Goal: Contribute content: Contribute content

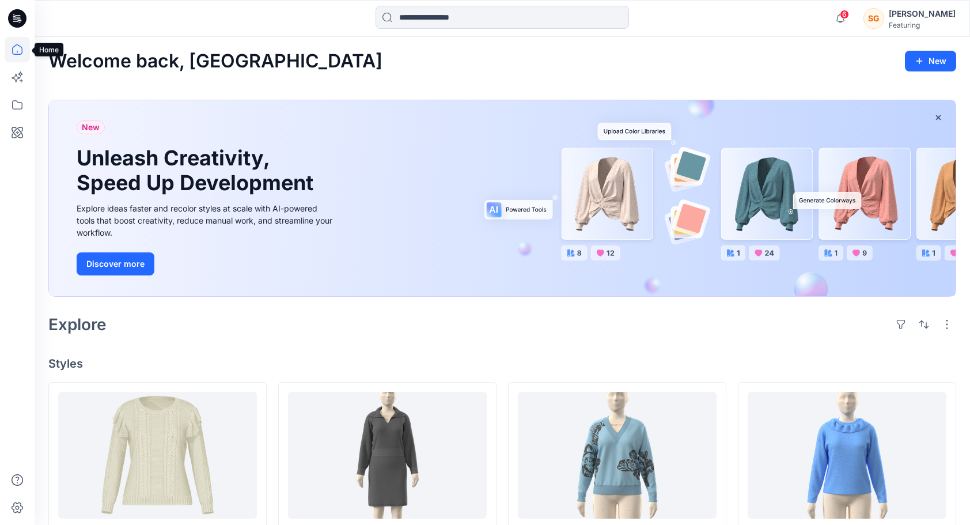
click at [17, 53] on icon at bounding box center [17, 49] width 25 height 25
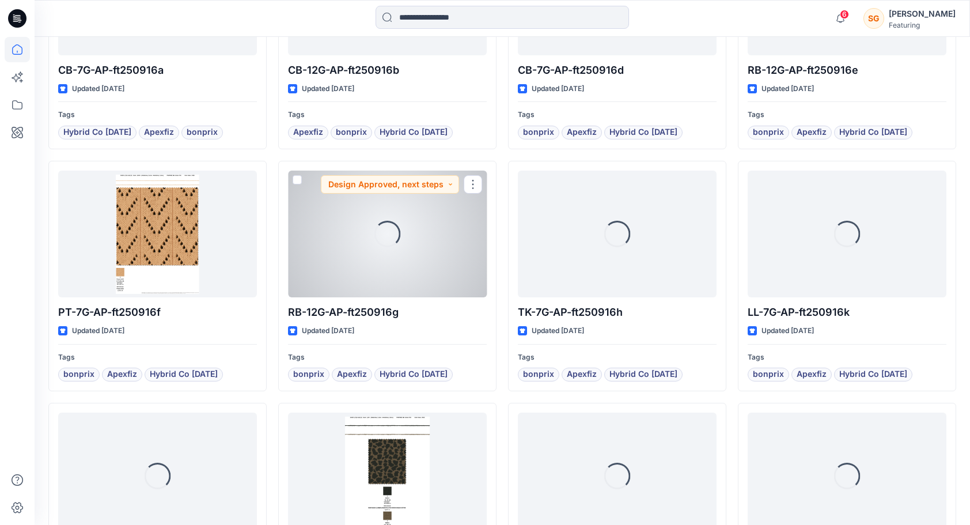
scroll to position [1188, 0]
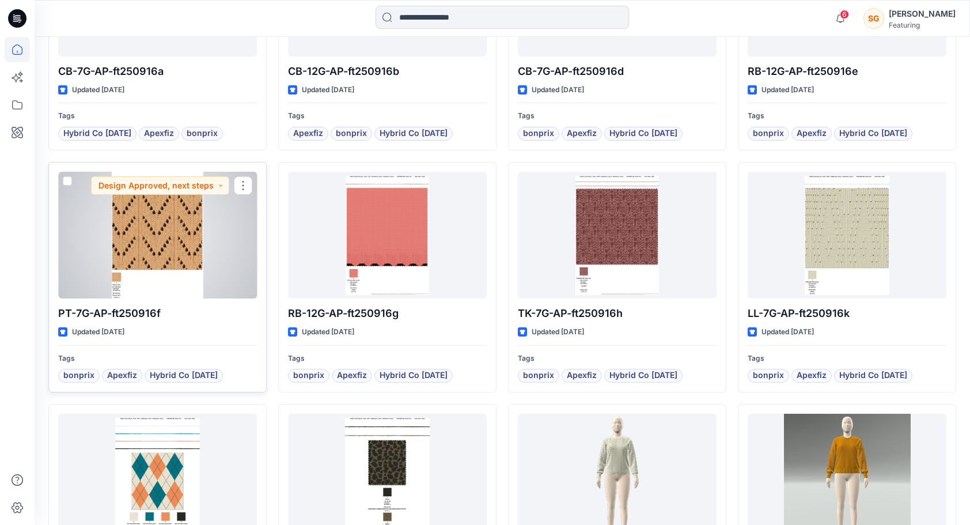
click at [137, 245] on div at bounding box center [157, 235] width 199 height 127
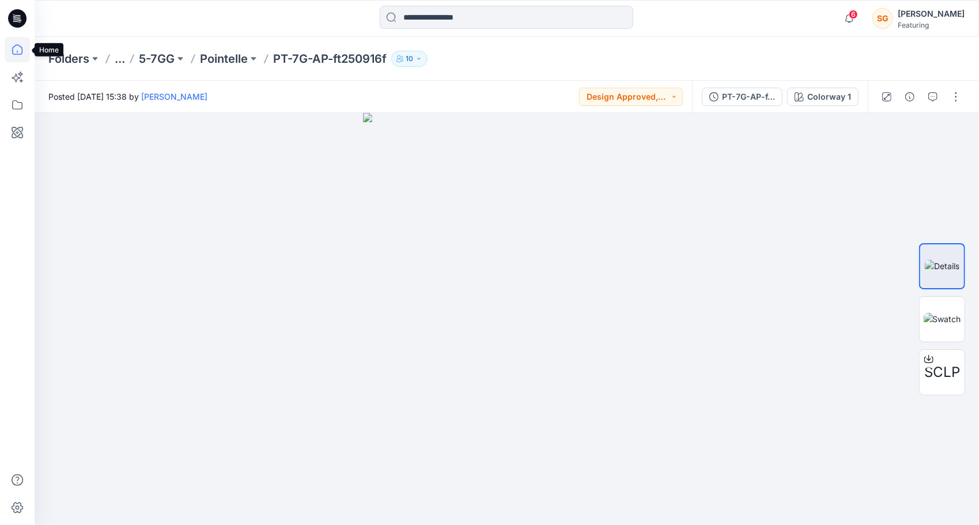
click at [14, 51] on icon at bounding box center [17, 49] width 25 height 25
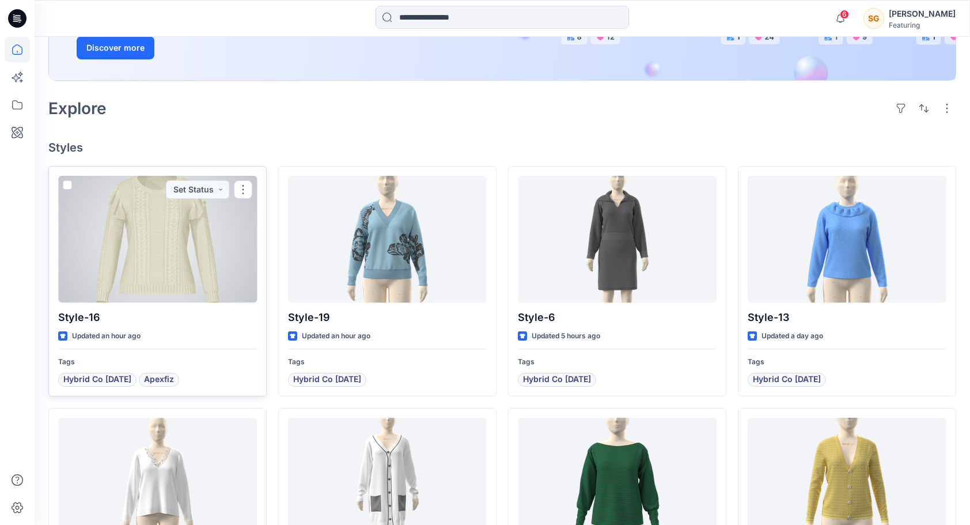
scroll to position [230, 0]
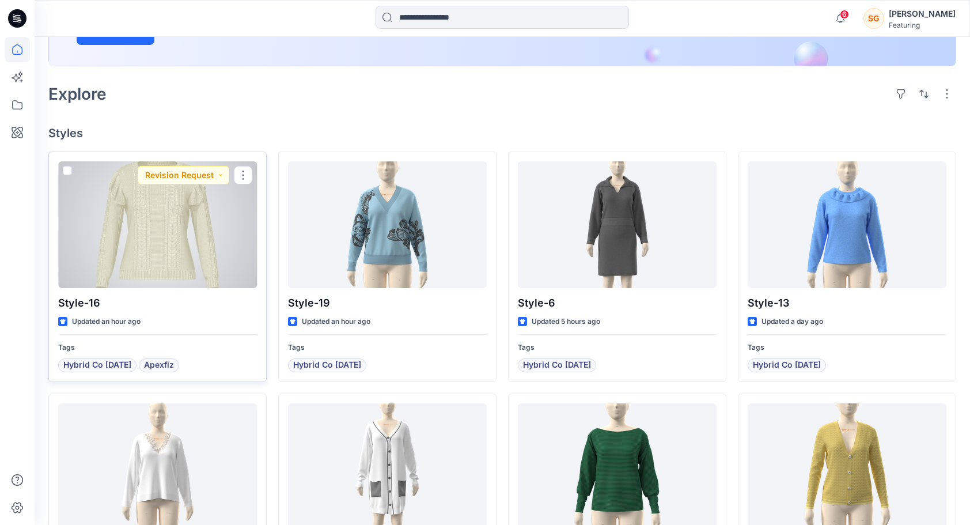
click at [181, 265] on div at bounding box center [157, 224] width 199 height 127
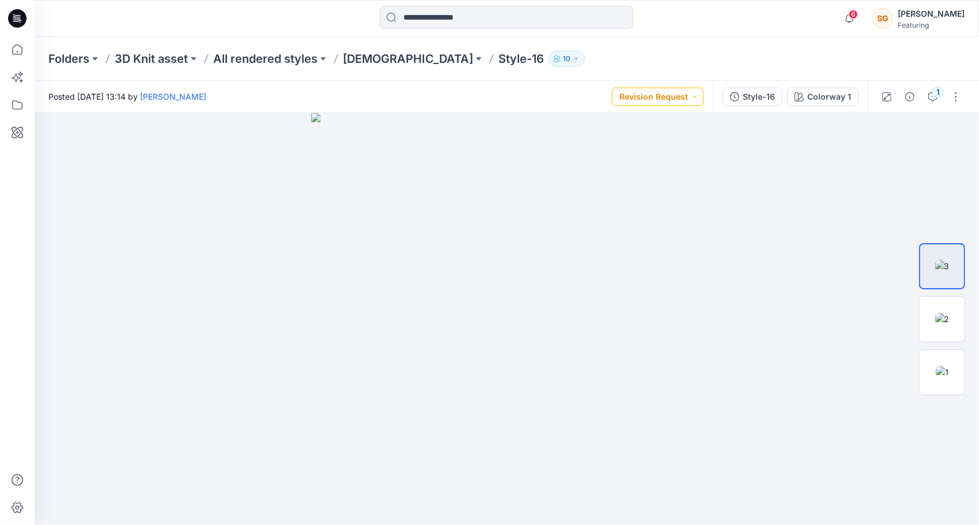
click at [664, 99] on button "Revision Request" at bounding box center [658, 97] width 92 height 18
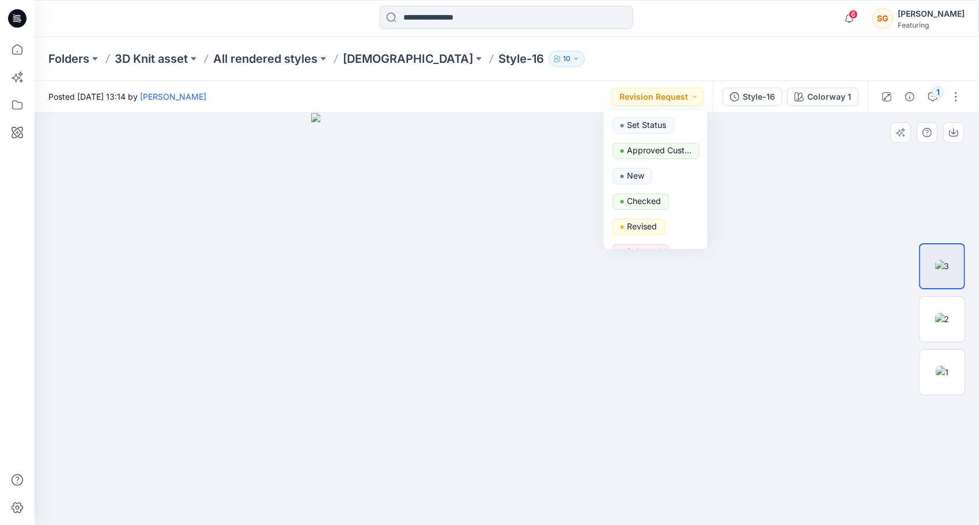
click at [41, 309] on div at bounding box center [507, 319] width 944 height 412
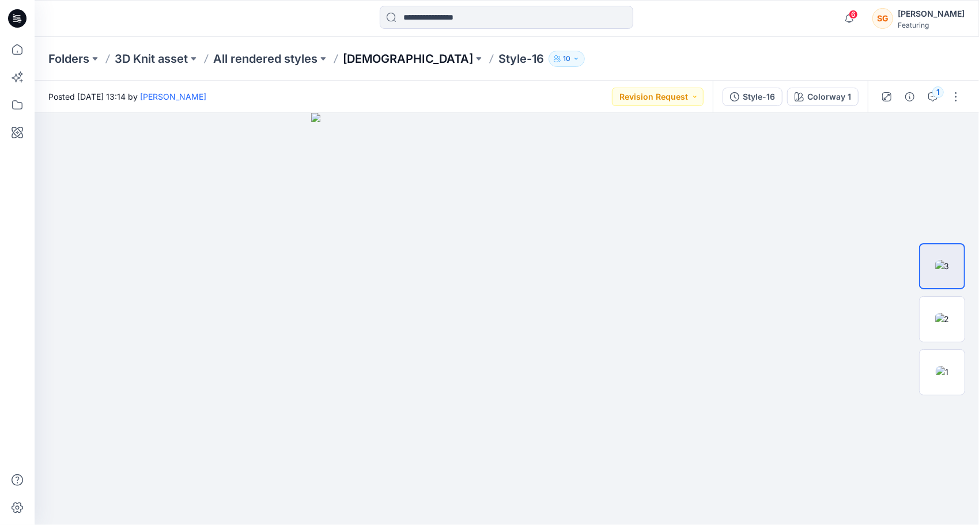
click at [361, 61] on p "[DEMOGRAPHIC_DATA]" at bounding box center [408, 59] width 130 height 16
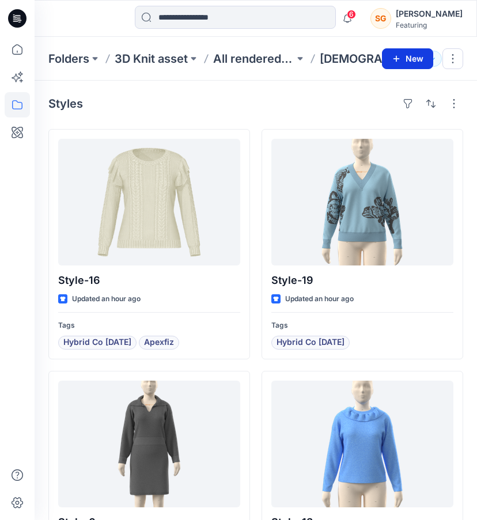
click at [422, 65] on button "New" at bounding box center [407, 58] width 51 height 21
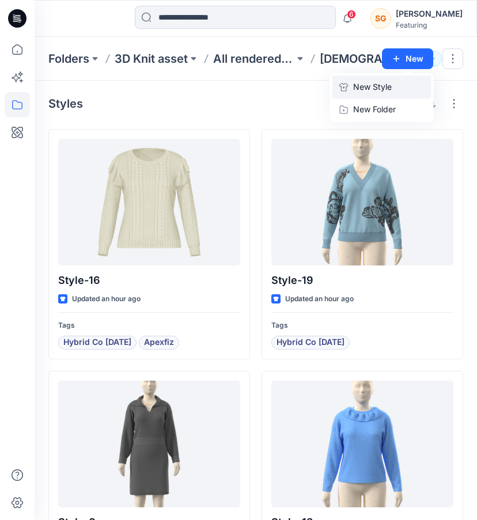
click at [370, 89] on p "New Style" at bounding box center [372, 87] width 39 height 14
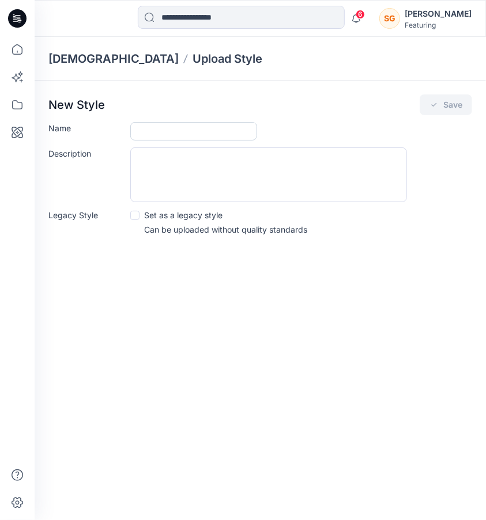
click at [172, 135] on input "Name" at bounding box center [193, 131] width 127 height 18
type input "*******"
click at [432, 107] on icon "submit" at bounding box center [433, 104] width 9 height 9
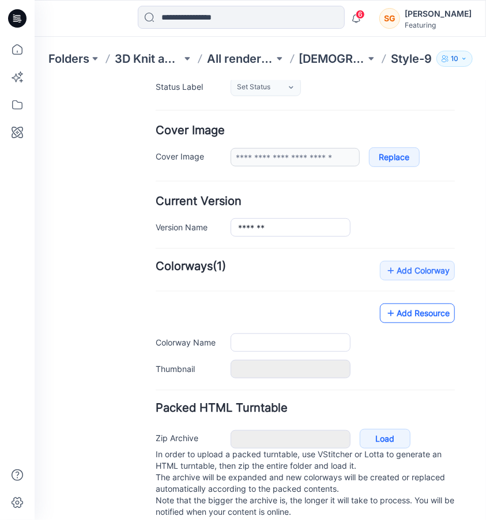
scroll to position [200, 0]
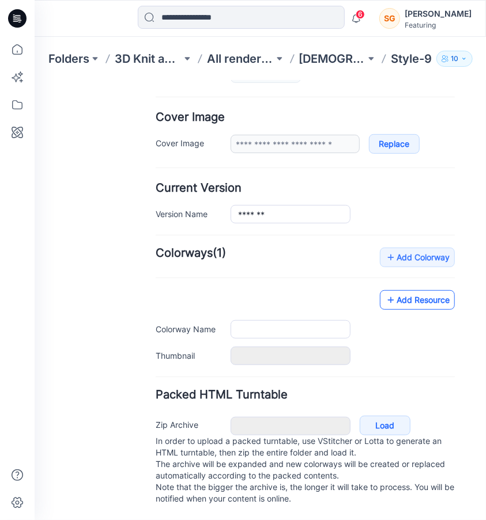
type input "*******"
type input "**********"
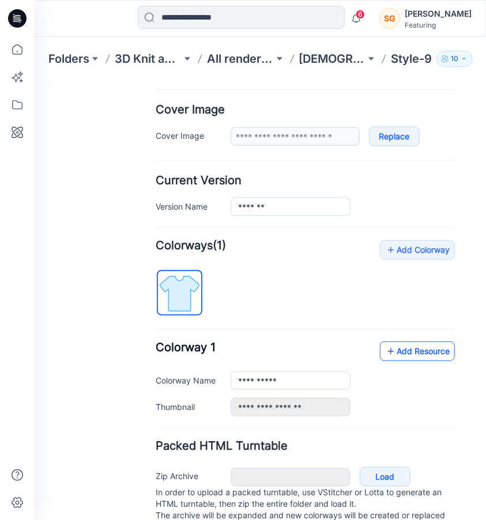
click at [410, 350] on link "Add Resource" at bounding box center [416, 351] width 75 height 20
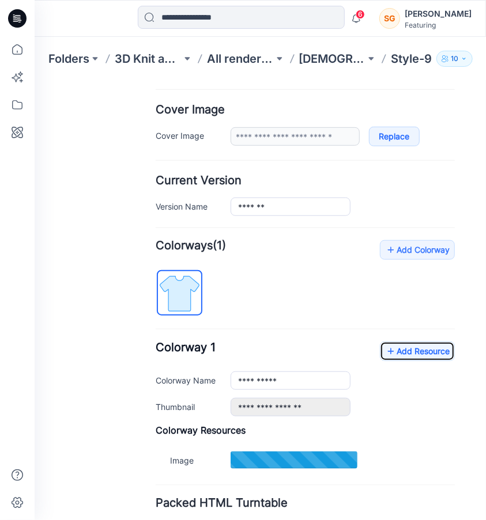
type input "**********"
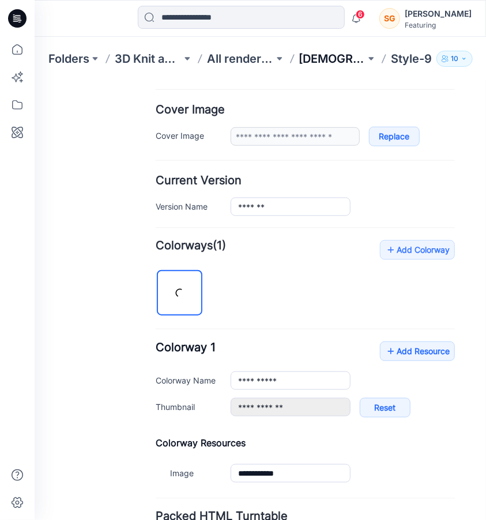
click at [324, 60] on p "[DEMOGRAPHIC_DATA]" at bounding box center [332, 59] width 67 height 16
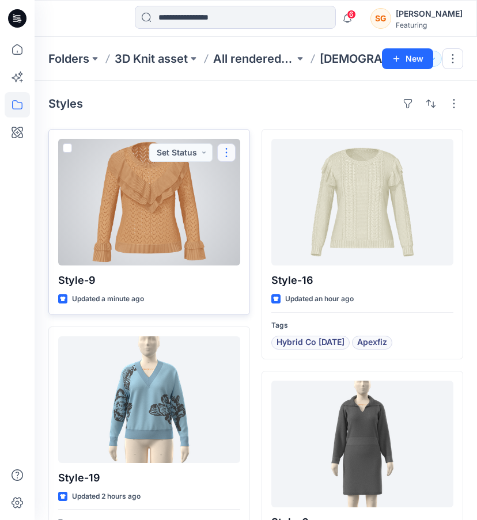
click at [229, 148] on button "button" at bounding box center [226, 152] width 18 height 18
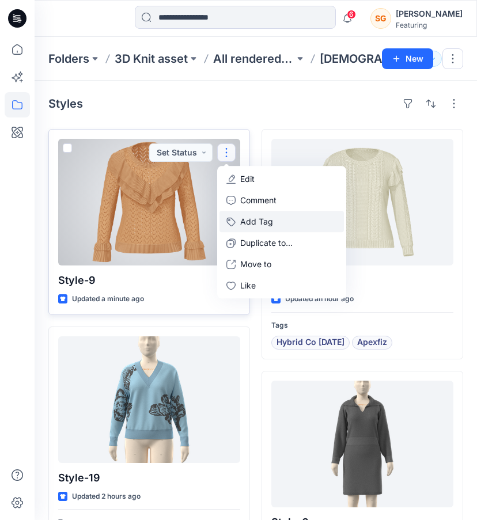
click at [262, 216] on button "Add Tag" at bounding box center [281, 221] width 124 height 21
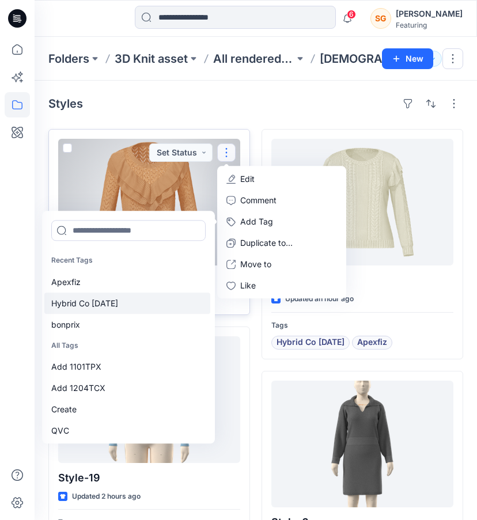
click at [90, 303] on div "Hybrid Co [DATE]" at bounding box center [127, 303] width 166 height 21
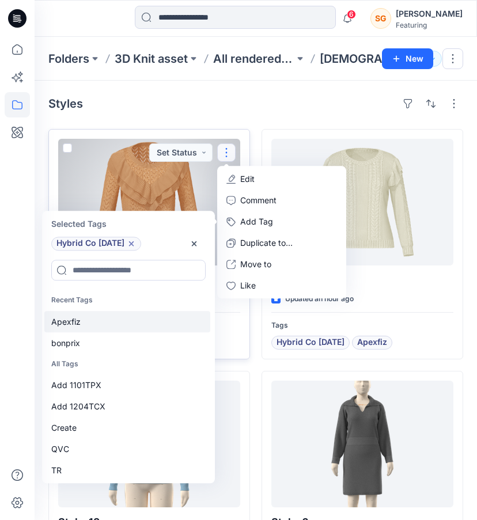
click at [75, 325] on div "Apexfiz" at bounding box center [127, 321] width 166 height 21
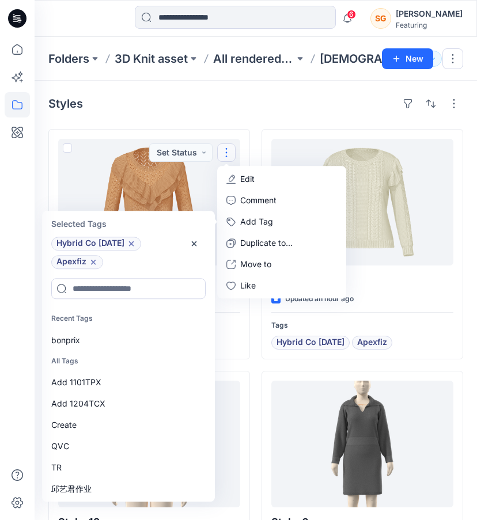
click at [17, 287] on div at bounding box center [17, 278] width 25 height 483
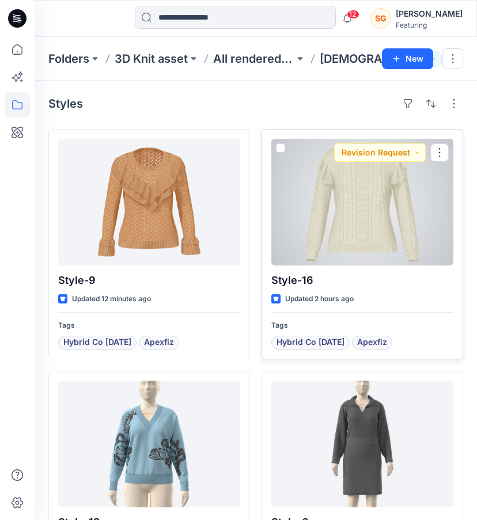
click at [364, 217] on div at bounding box center [362, 202] width 182 height 127
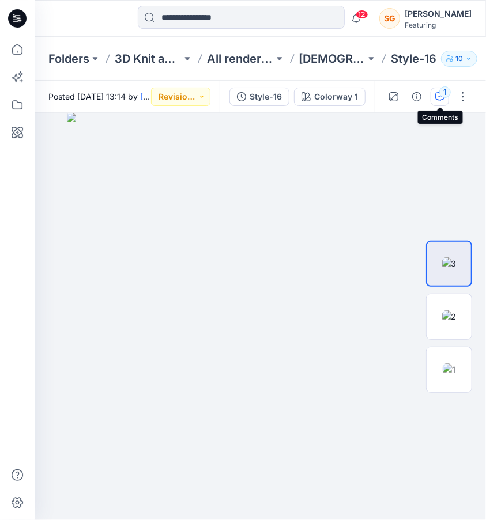
click at [439, 92] on div "1" at bounding box center [445, 92] width 12 height 12
